Goal: Transaction & Acquisition: Purchase product/service

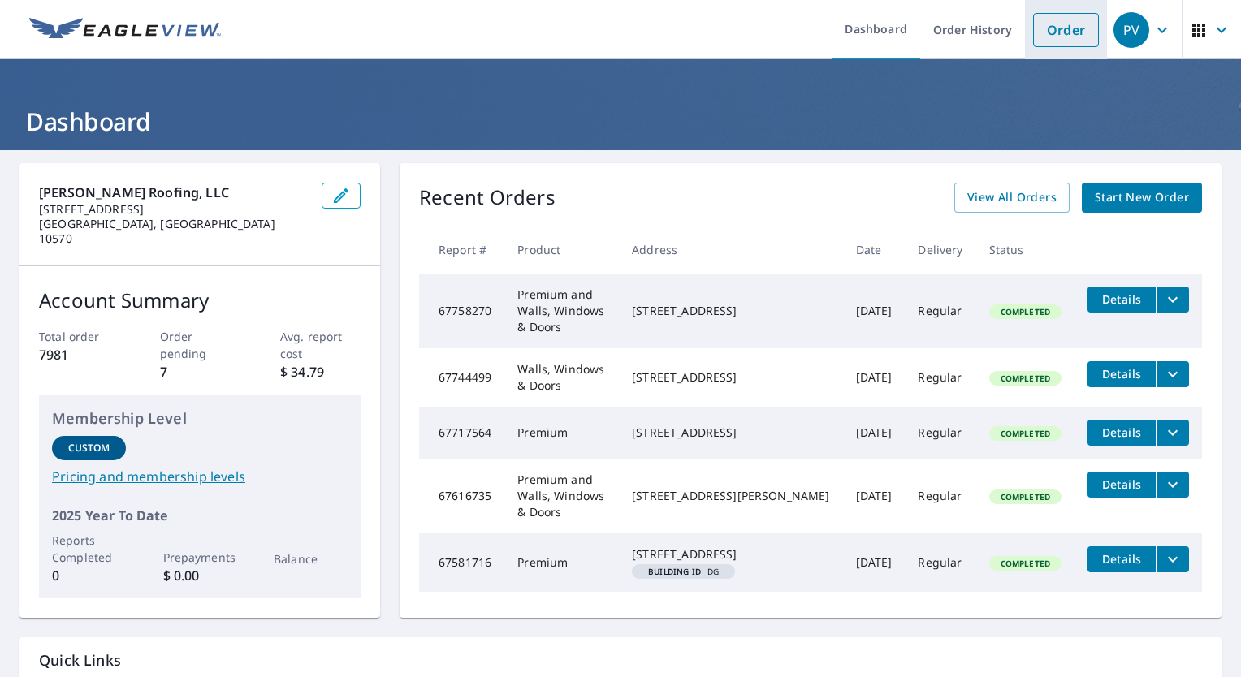
click at [1034, 24] on link "Order" at bounding box center [1066, 30] width 66 height 34
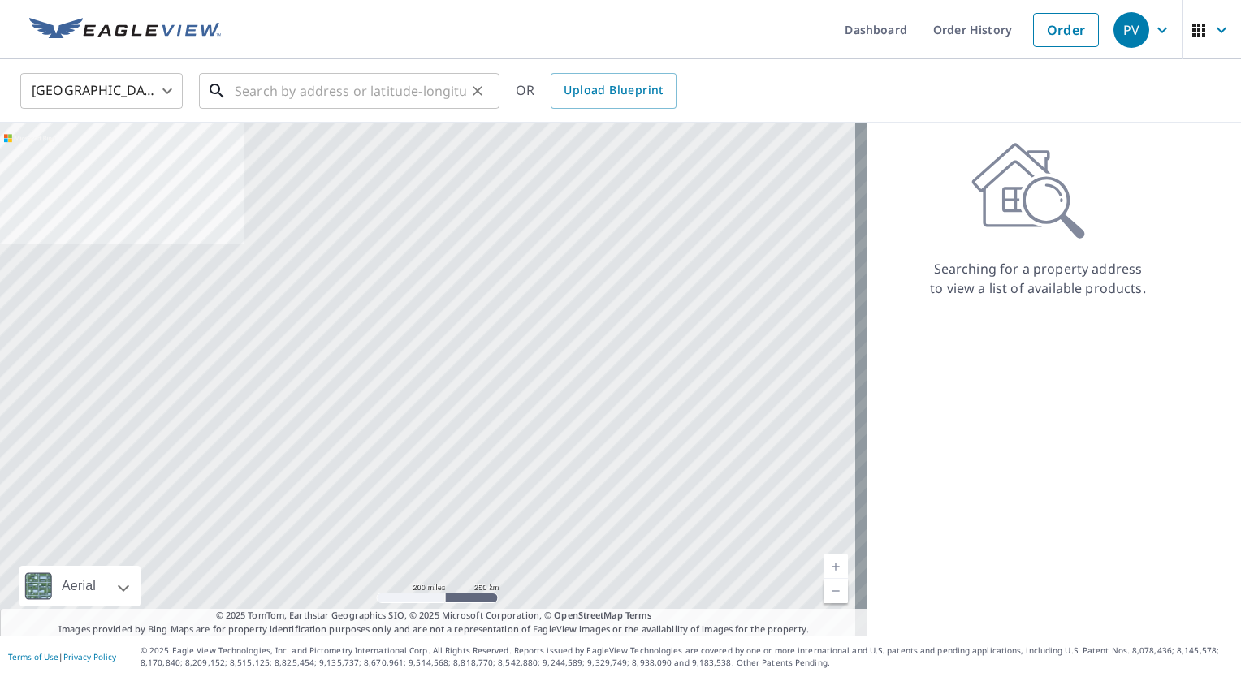
click at [371, 88] on input "text" at bounding box center [350, 90] width 231 height 45
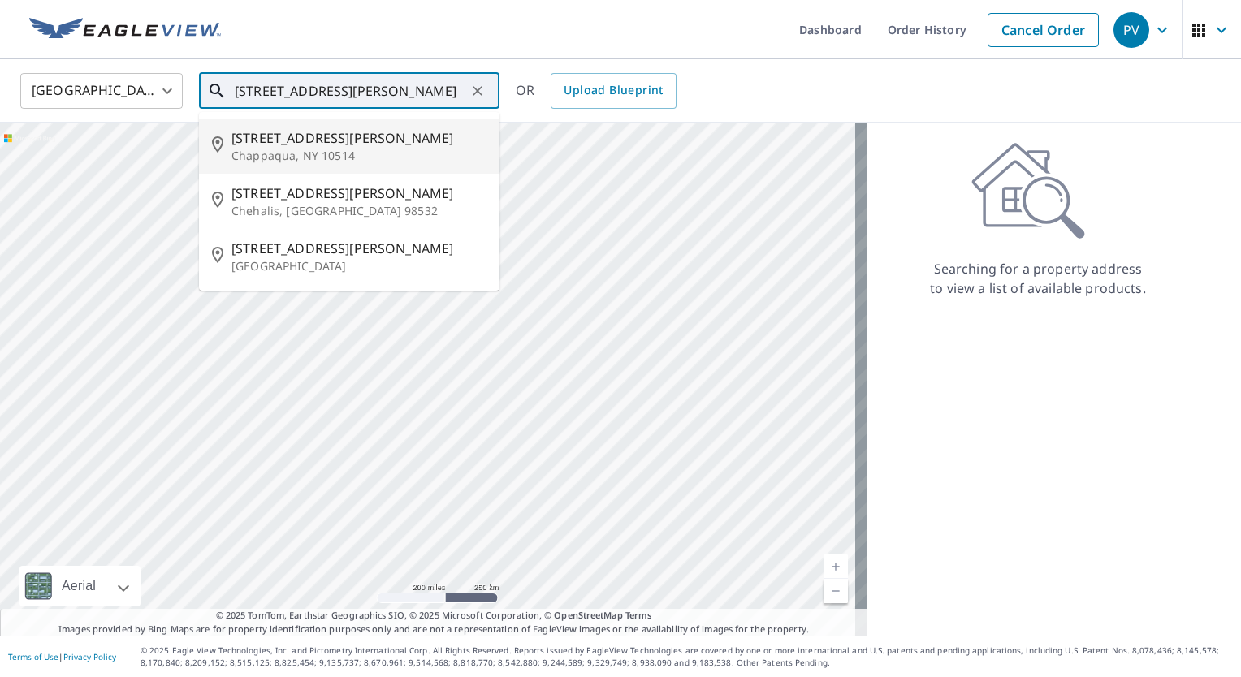
click at [314, 151] on p "Chappaqua, NY 10514" at bounding box center [358, 156] width 255 height 16
type input "[STREET_ADDRESS][PERSON_NAME]"
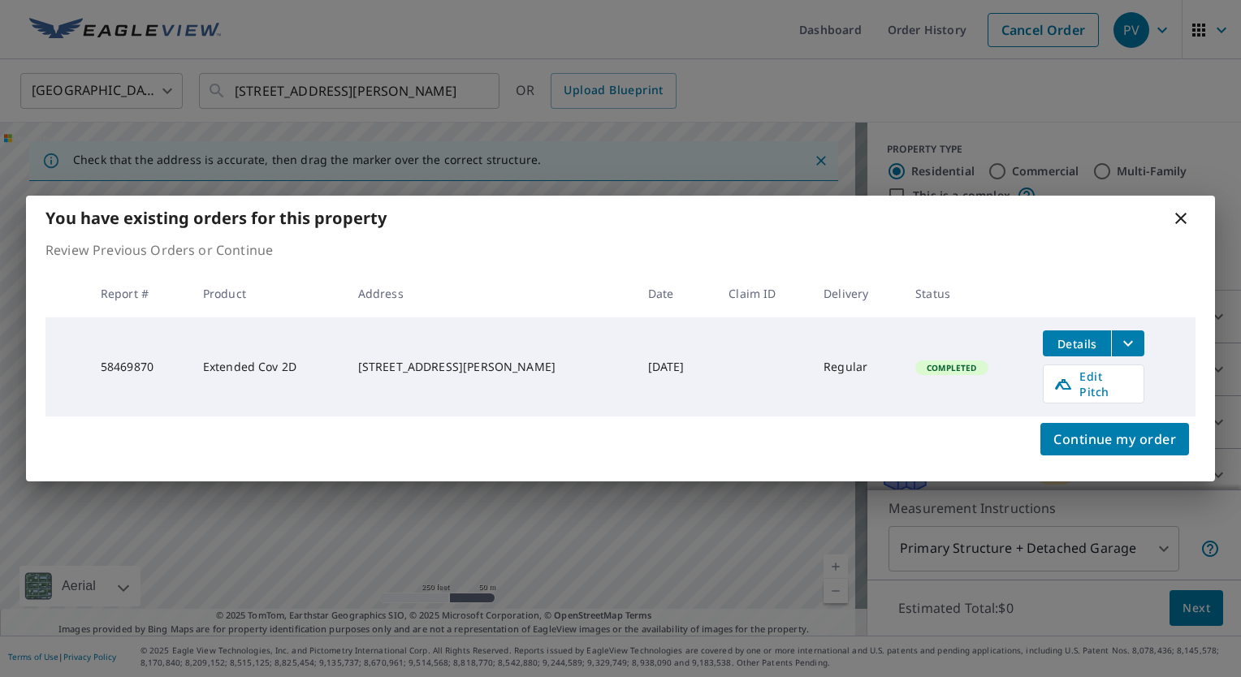
click at [1077, 348] on span "Details" at bounding box center [1076, 343] width 49 height 15
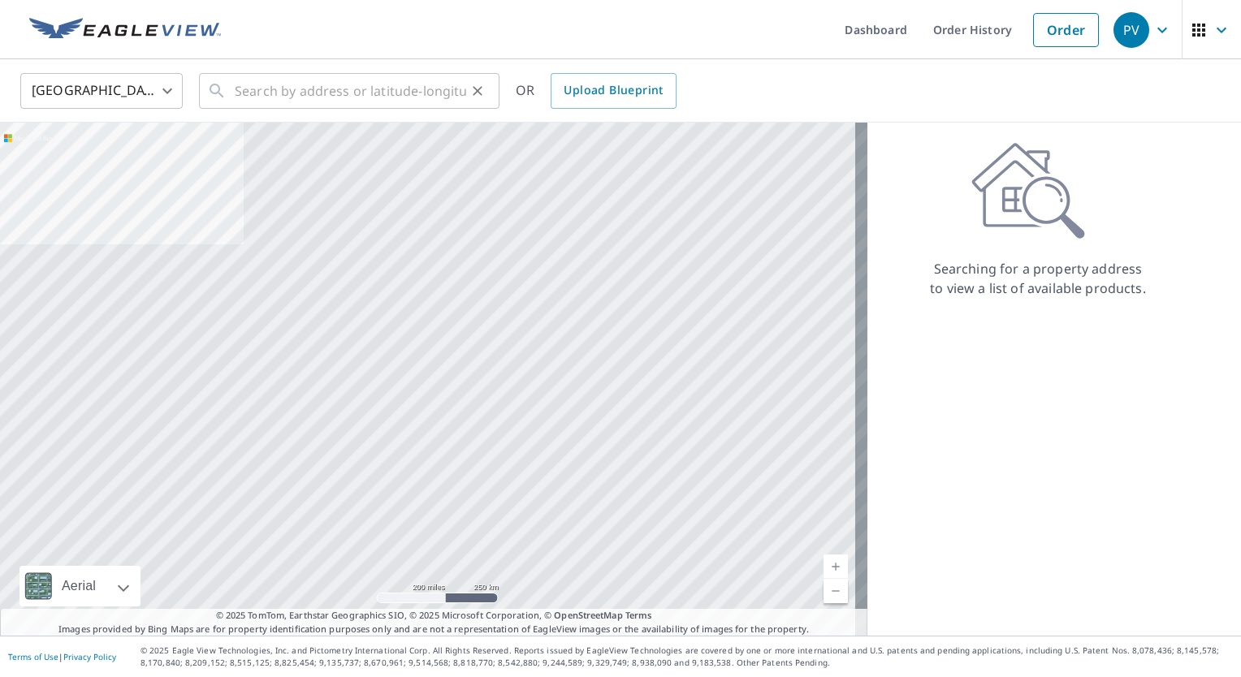
click at [224, 97] on icon at bounding box center [216, 90] width 19 height 19
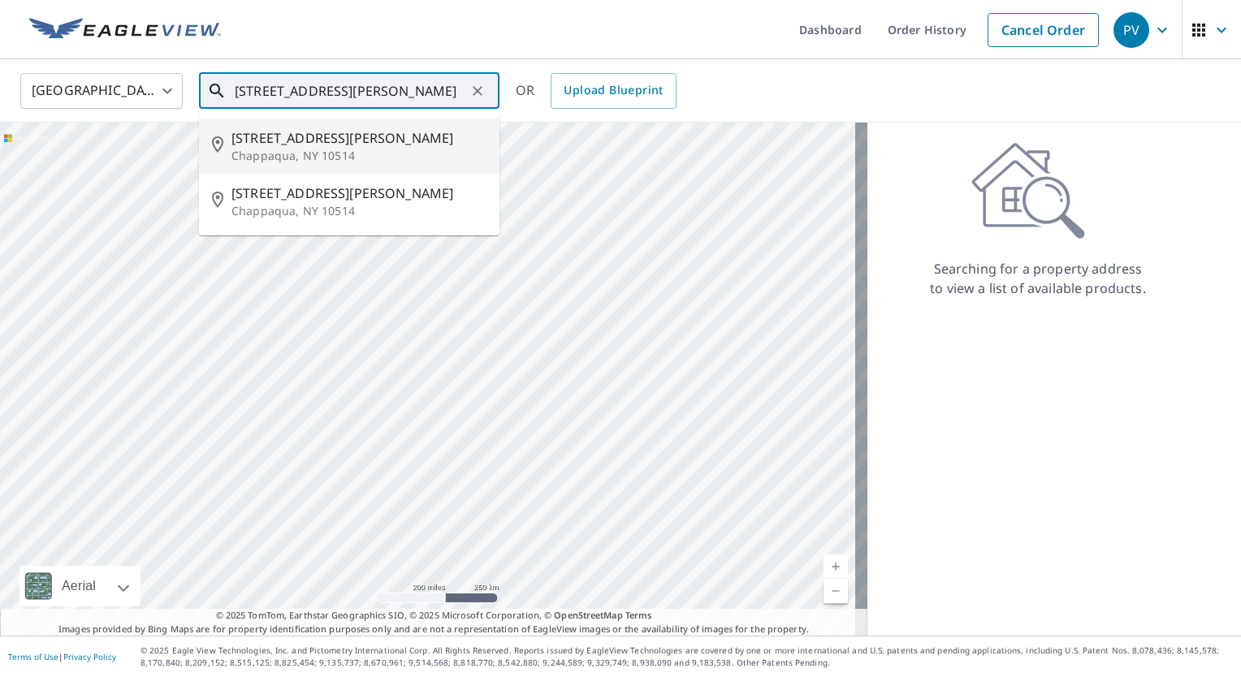
click at [273, 144] on span "[STREET_ADDRESS][PERSON_NAME]" at bounding box center [358, 137] width 255 height 19
type input "[STREET_ADDRESS][PERSON_NAME]"
